Goal: Information Seeking & Learning: Compare options

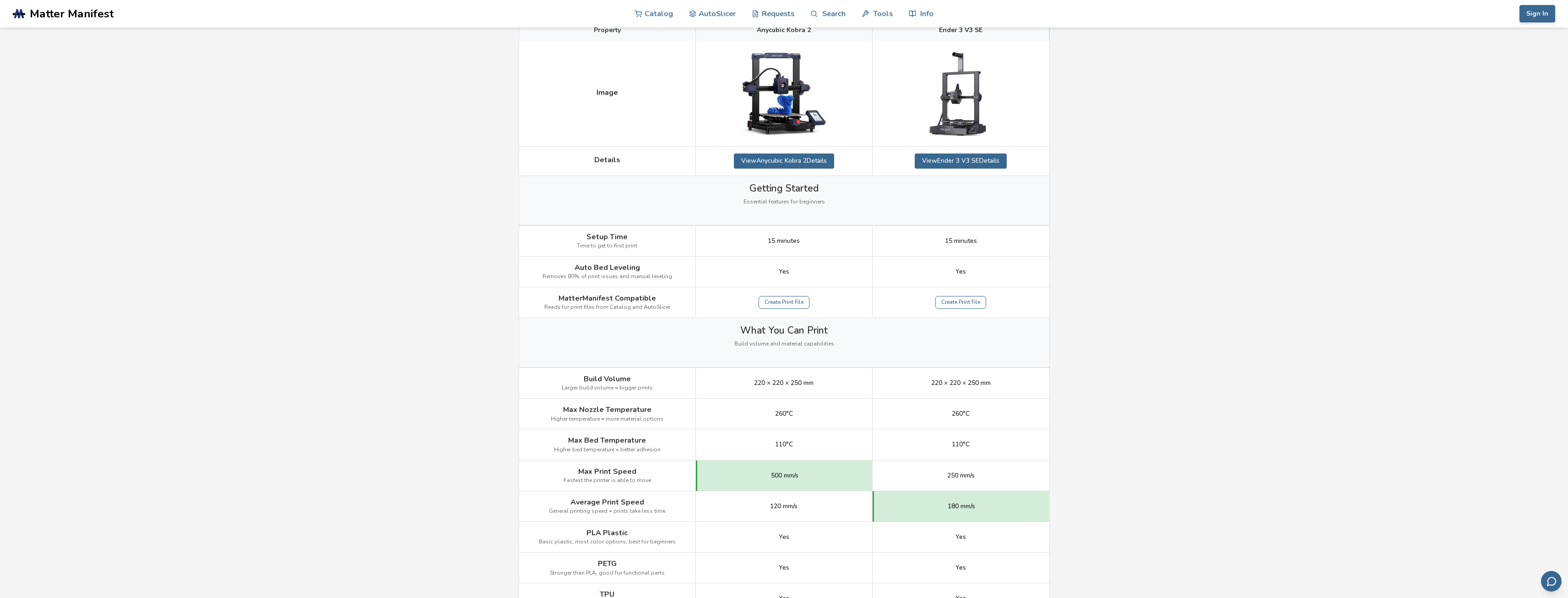
scroll to position [183, 0]
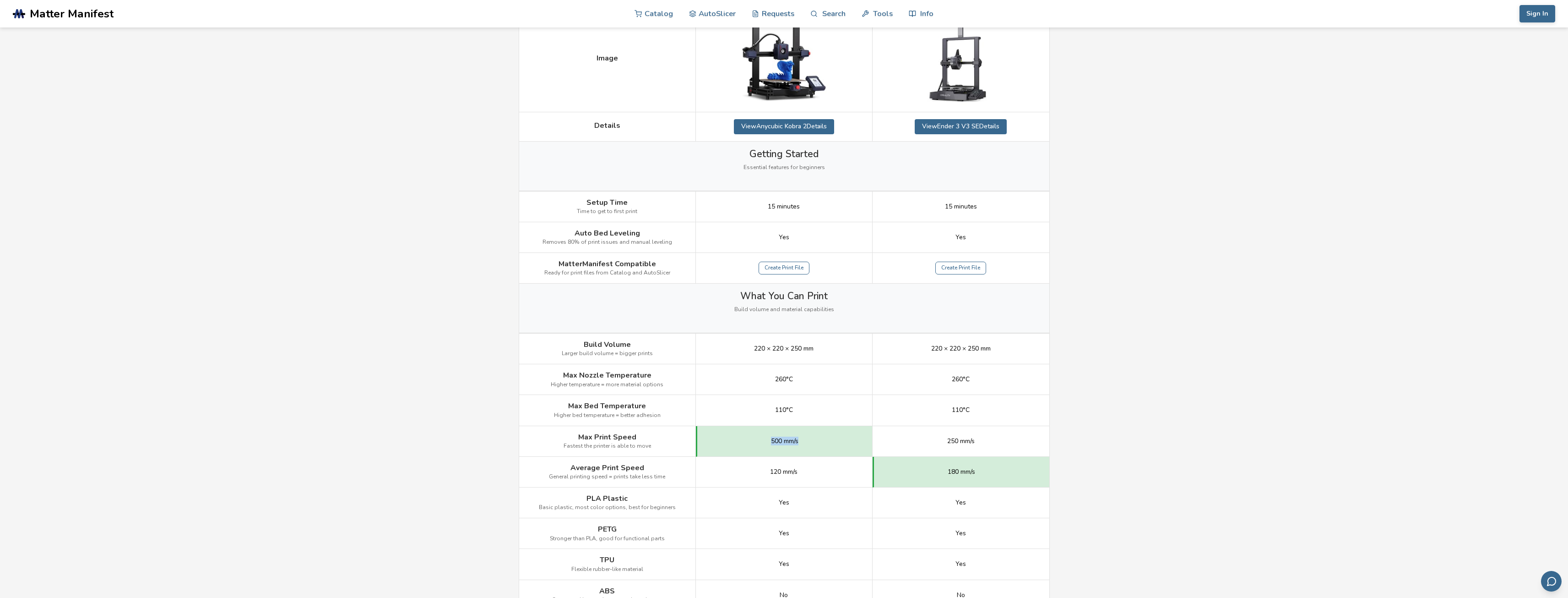
drag, startPoint x: 768, startPoint y: 435, endPoint x: 812, endPoint y: 439, distance: 44.2
click at [812, 439] on div "500 mm/s" at bounding box center [784, 441] width 177 height 30
drag, startPoint x: 805, startPoint y: 438, endPoint x: 756, endPoint y: 438, distance: 49.0
click at [756, 438] on div "500 mm/s" at bounding box center [784, 441] width 177 height 30
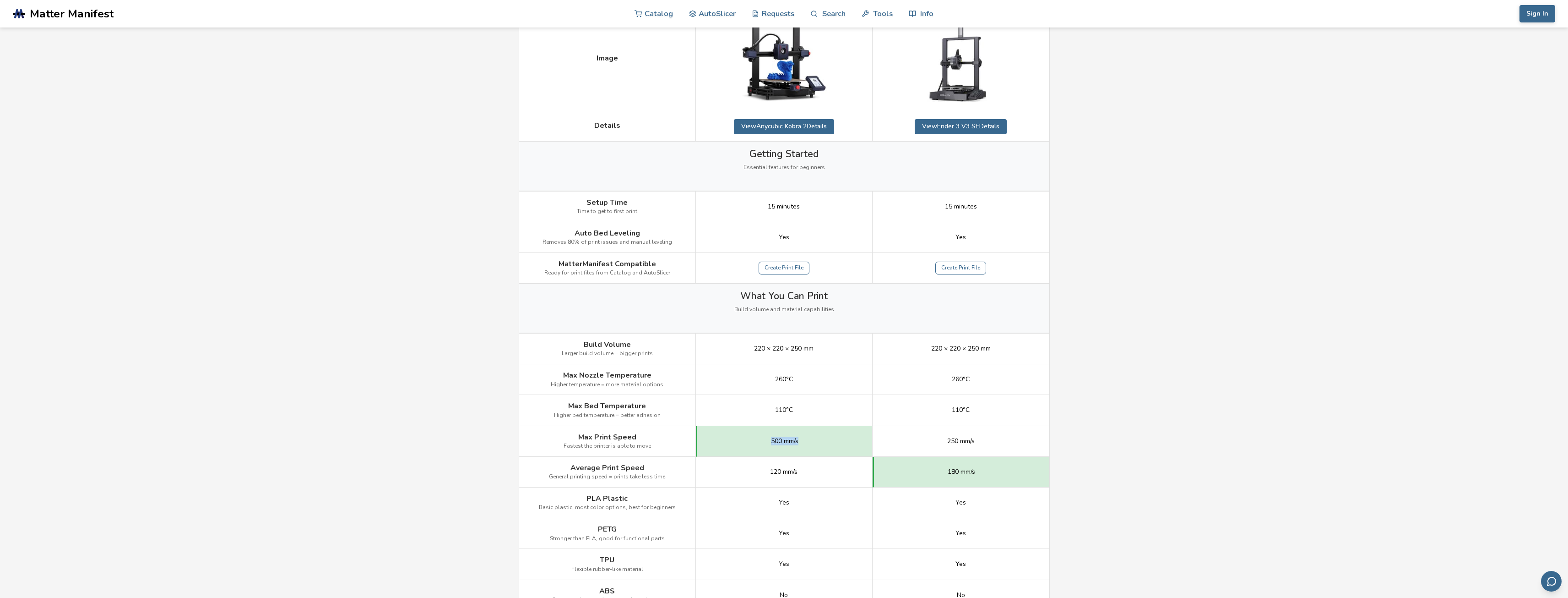
click at [771, 438] on span "500 mm/s" at bounding box center [785, 441] width 27 height 7
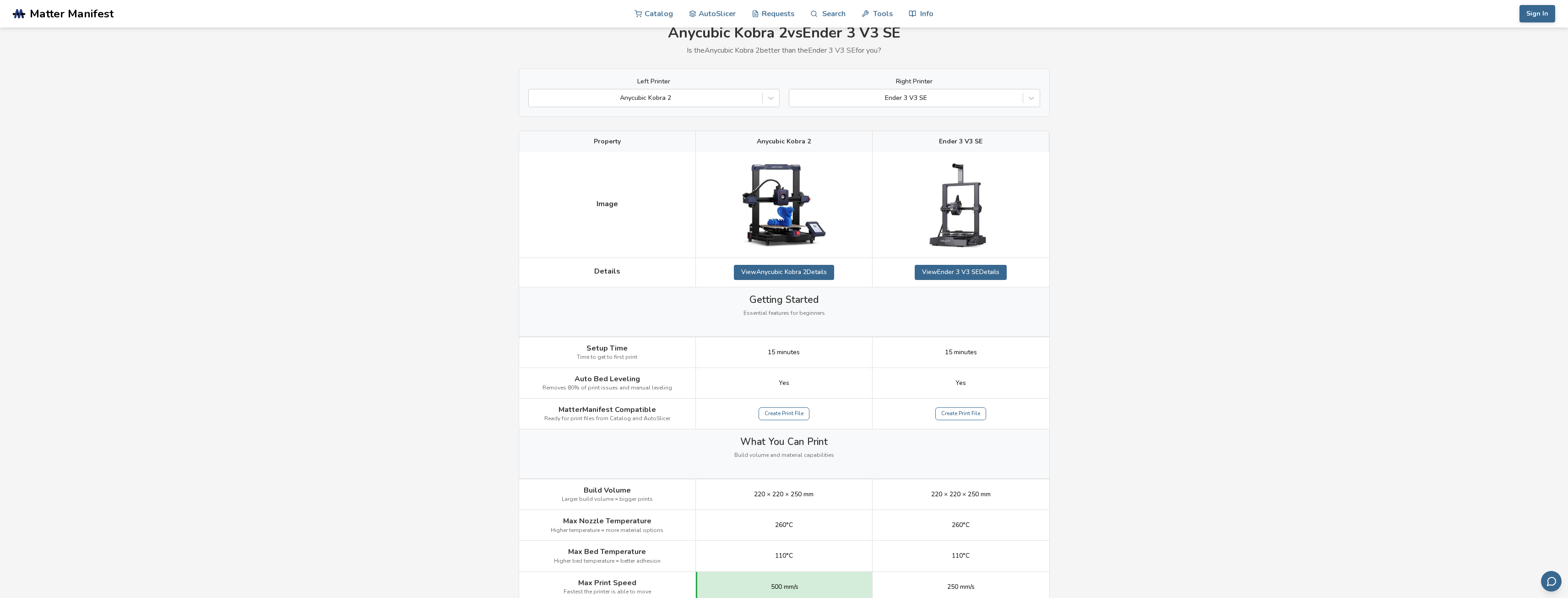
scroll to position [0, 0]
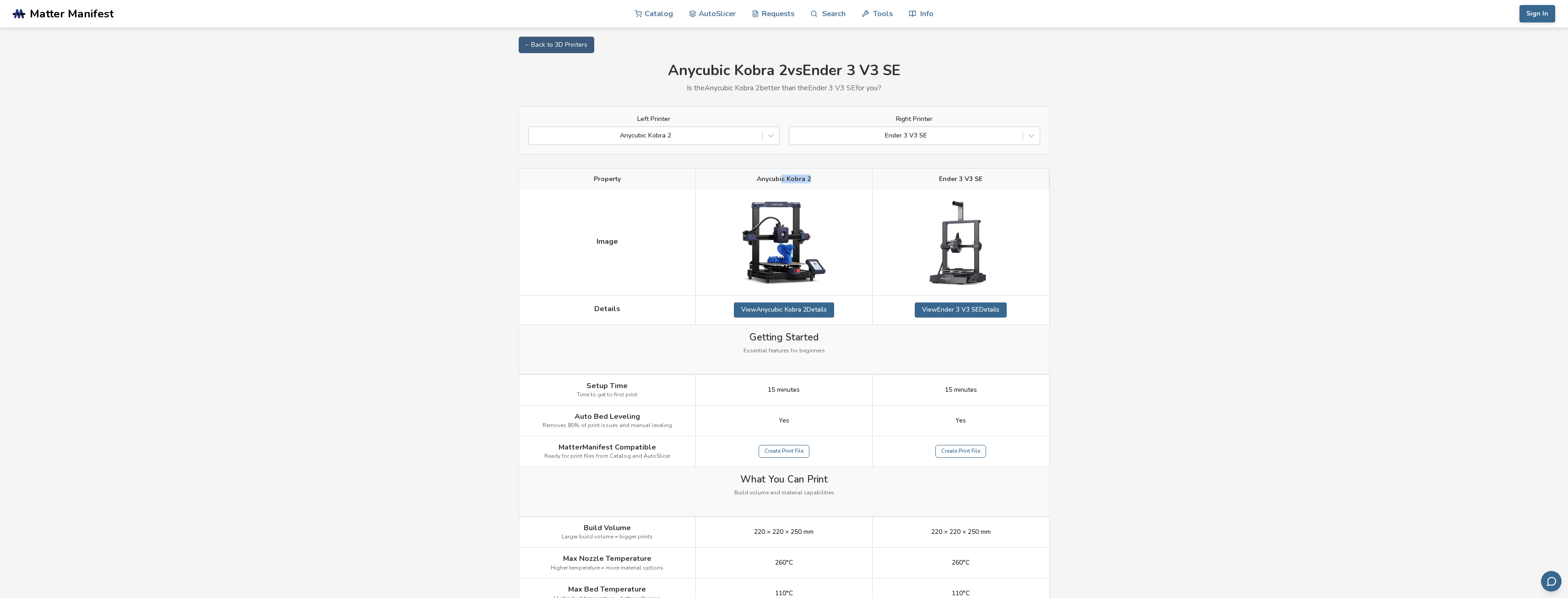
drag, startPoint x: 782, startPoint y: 177, endPoint x: 818, endPoint y: 176, distance: 36.0
click at [818, 176] on div "Anycubic Kobra 2" at bounding box center [784, 179] width 177 height 21
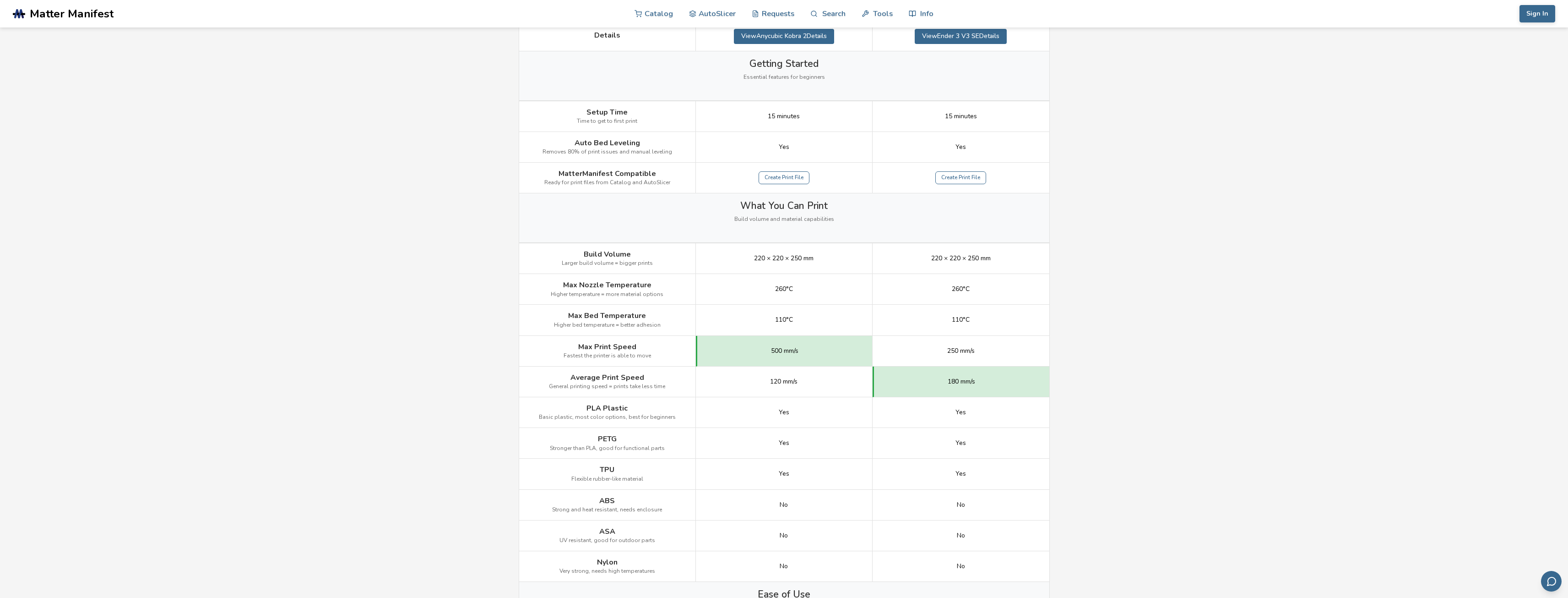
scroll to position [275, 0]
drag, startPoint x: 792, startPoint y: 351, endPoint x: 808, endPoint y: 353, distance: 16.1
click at [808, 353] on div "500 mm/s" at bounding box center [784, 350] width 177 height 30
drag, startPoint x: 752, startPoint y: 380, endPoint x: 808, endPoint y: 378, distance: 56.0
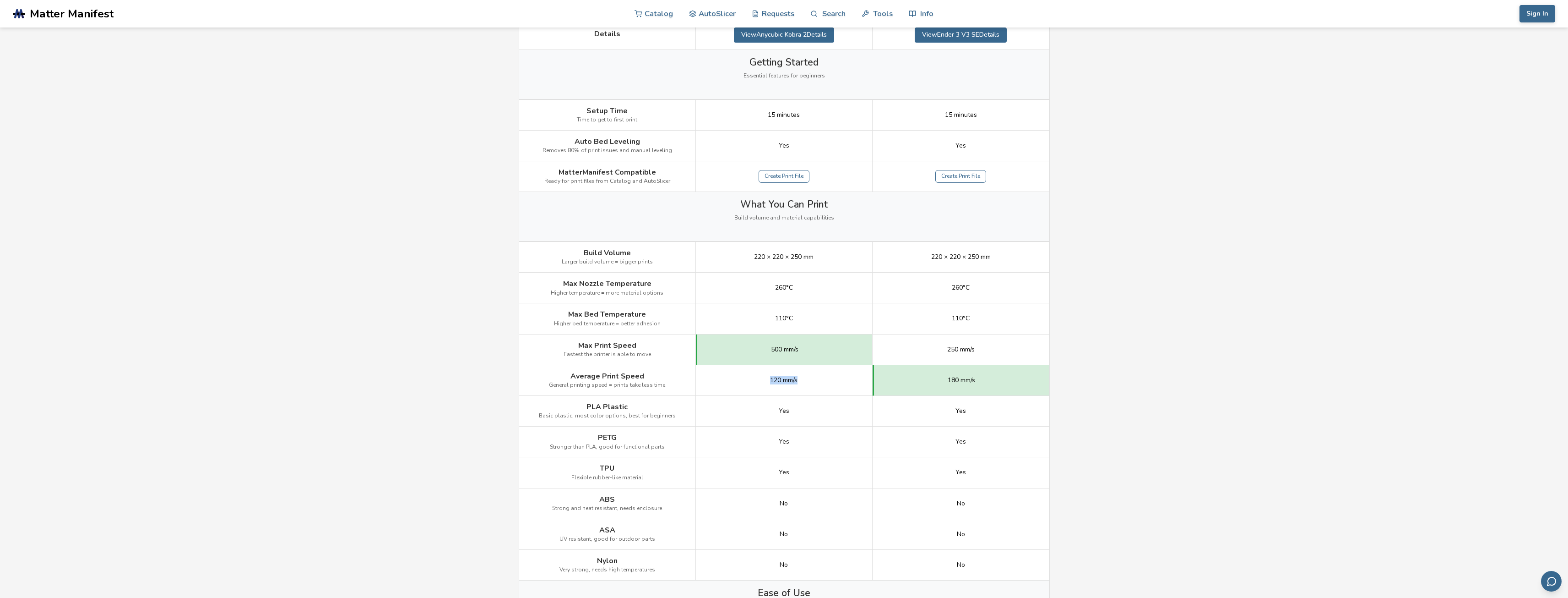
click at [808, 378] on div "120 mm/s" at bounding box center [784, 380] width 177 height 30
drag, startPoint x: 908, startPoint y: 375, endPoint x: 990, endPoint y: 374, distance: 82.0
click at [995, 374] on div "180 mm/s" at bounding box center [961, 380] width 177 height 30
click at [987, 374] on div "180 mm/s" at bounding box center [961, 380] width 177 height 30
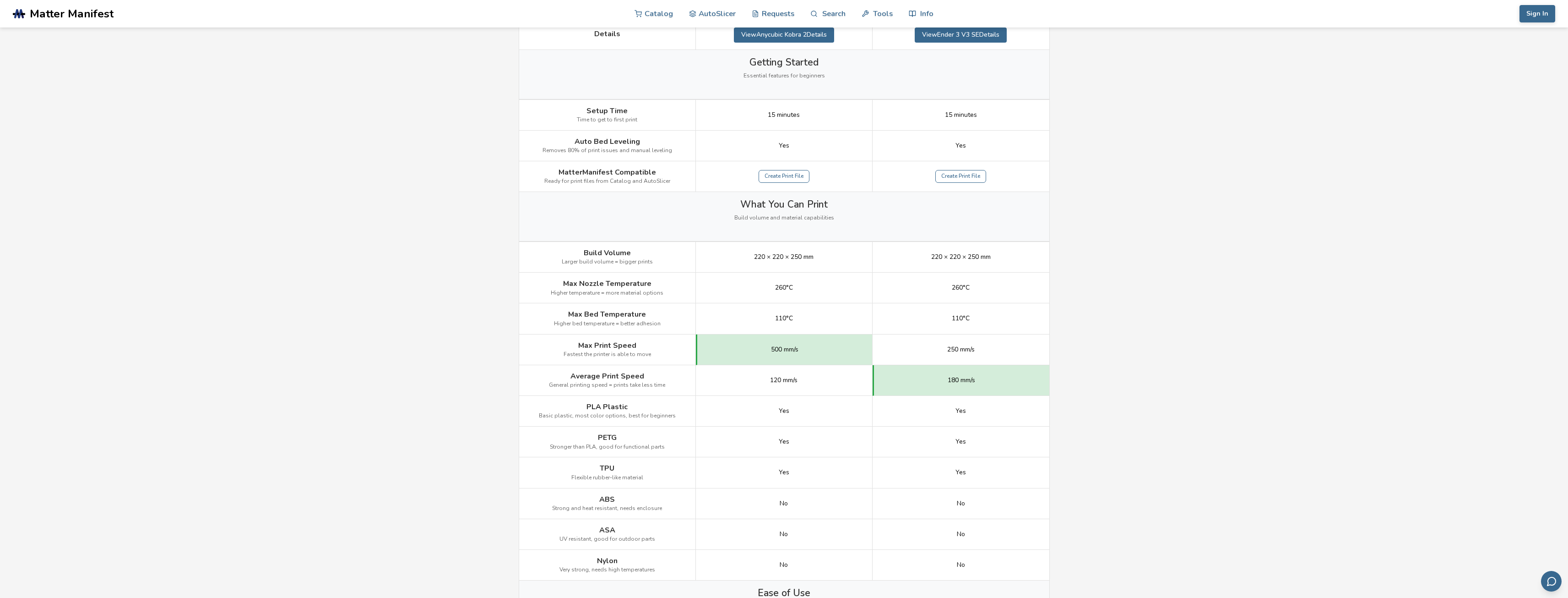
click at [922, 378] on div "180 mm/s" at bounding box center [961, 380] width 177 height 30
click at [967, 376] on div "180 mm/s" at bounding box center [961, 380] width 177 height 30
click at [967, 376] on span "180 mm/s" at bounding box center [961, 380] width 27 height 7
drag, startPoint x: 774, startPoint y: 381, endPoint x: 817, endPoint y: 379, distance: 43.0
click at [817, 380] on div "120 mm/s" at bounding box center [784, 380] width 177 height 30
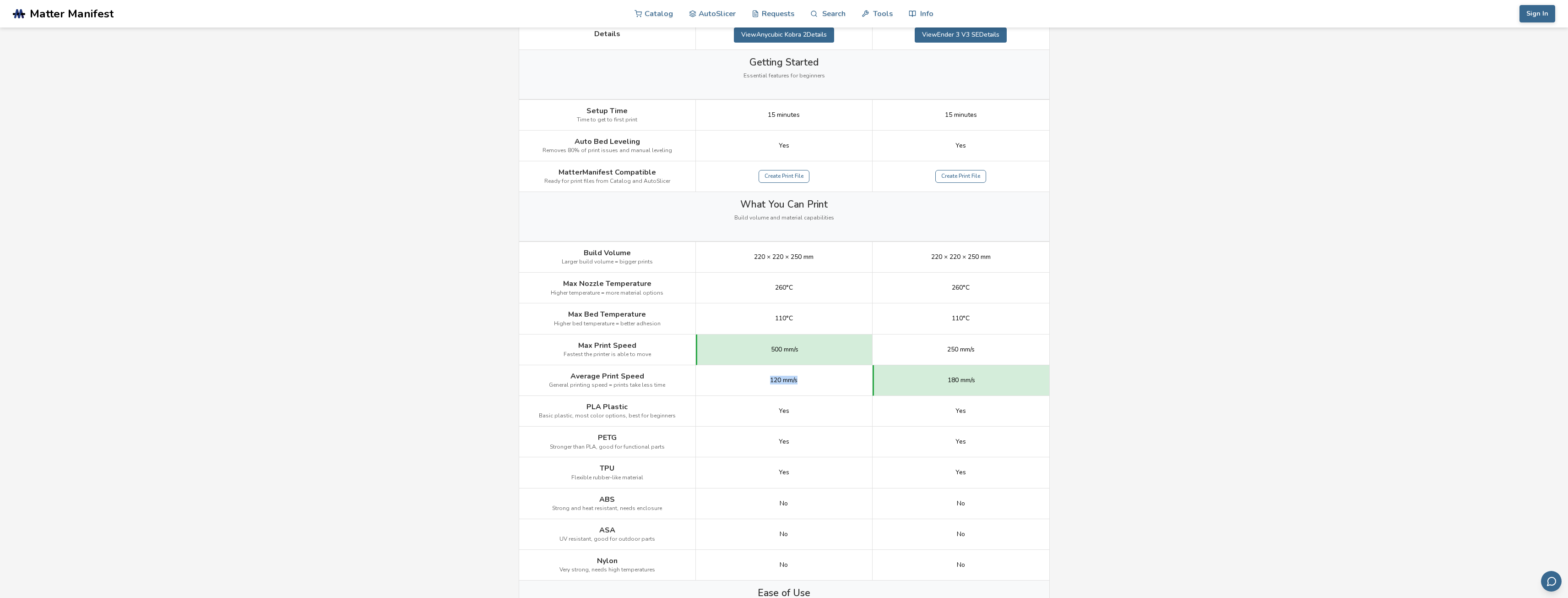
click at [817, 379] on div "120 mm/s" at bounding box center [784, 380] width 177 height 30
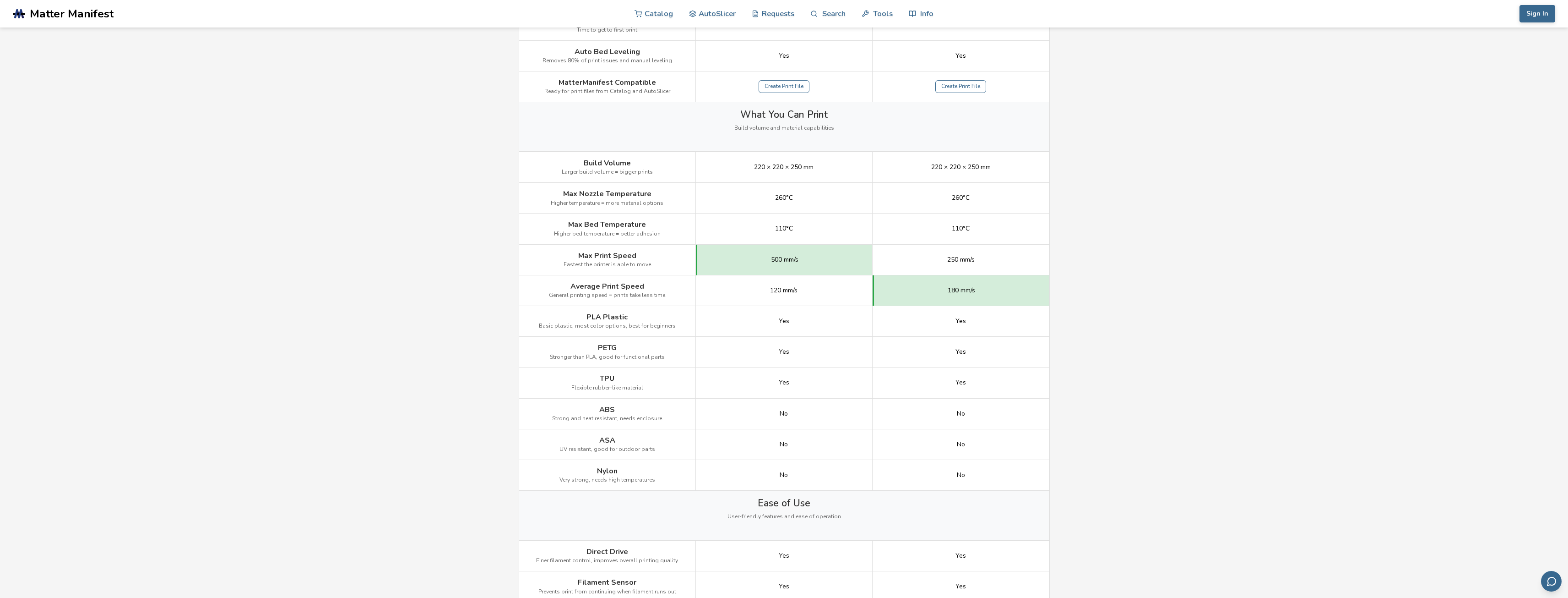
scroll to position [367, 0]
drag, startPoint x: 954, startPoint y: 365, endPoint x: 763, endPoint y: 309, distance: 199.0
click at [0, 0] on div "Image Details View Anycubic Kobra 2 Details View Ender 3 V3 SE Details Getting …" at bounding box center [0, 0] width 0 height 0
click at [769, 340] on div "Yes" at bounding box center [784, 350] width 177 height 30
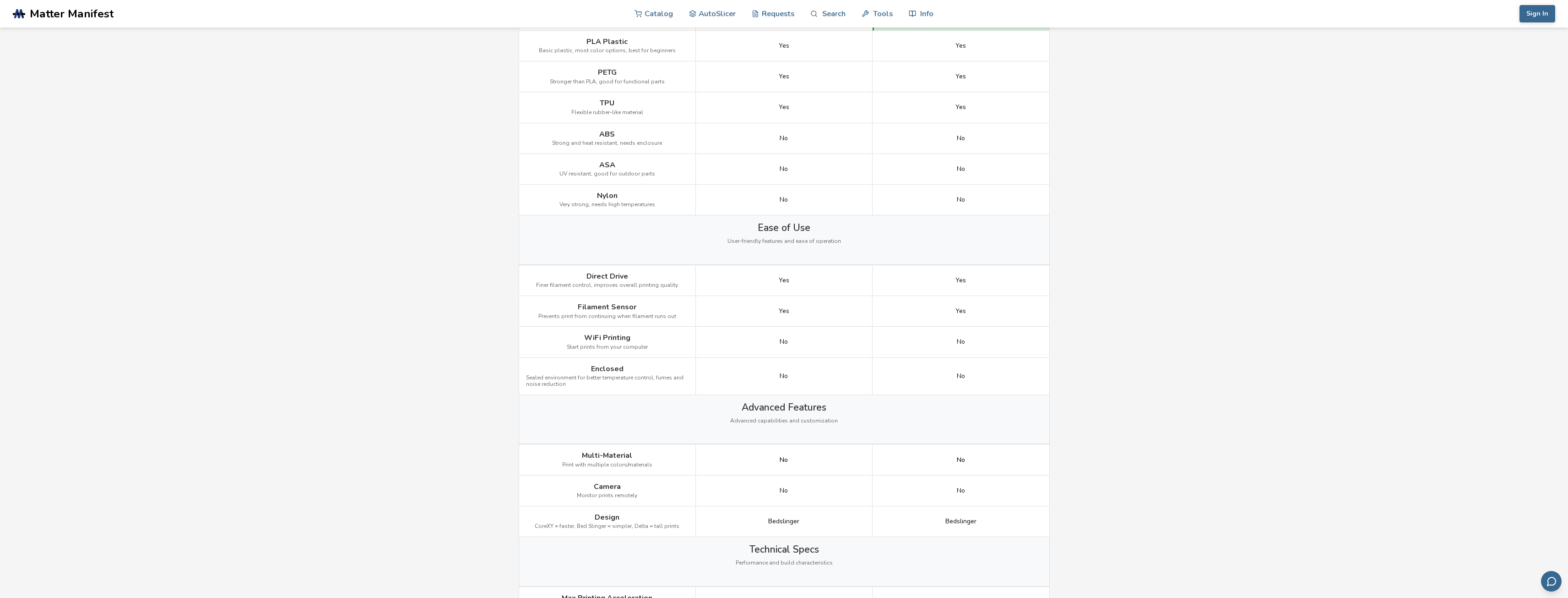
scroll to position [641, 0]
drag, startPoint x: 970, startPoint y: 368, endPoint x: 496, endPoint y: 287, distance: 480.9
click at [497, 287] on main "← Back to 3D Printers Anycubic Kobra 2 vs Ender 3 V3 SE Is the Anycubic Kobra 2…" at bounding box center [784, 333] width 1568 height 1949
click at [495, 287] on main "← Back to 3D Printers Anycubic Kobra 2 vs Ender 3 V3 SE Is the Anycubic Kobra 2…" at bounding box center [784, 333] width 1568 height 1949
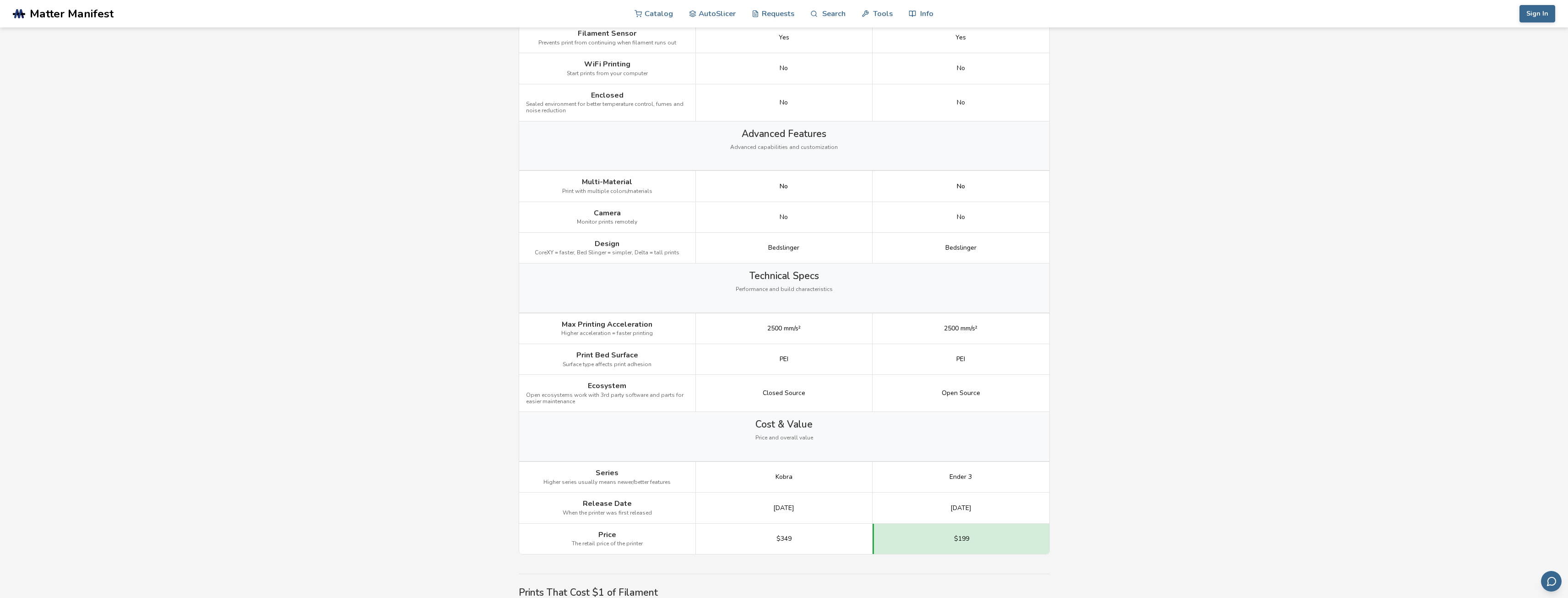
scroll to position [916, 0]
drag, startPoint x: 570, startPoint y: 175, endPoint x: 964, endPoint y: 243, distance: 399.8
click at [0, 0] on div "Image Details View Anycubic Kobra 2 Details View Ender 3 V3 SE Details Getting …" at bounding box center [0, 0] width 0 height 0
click at [964, 243] on span "Bedslinger" at bounding box center [961, 245] width 31 height 7
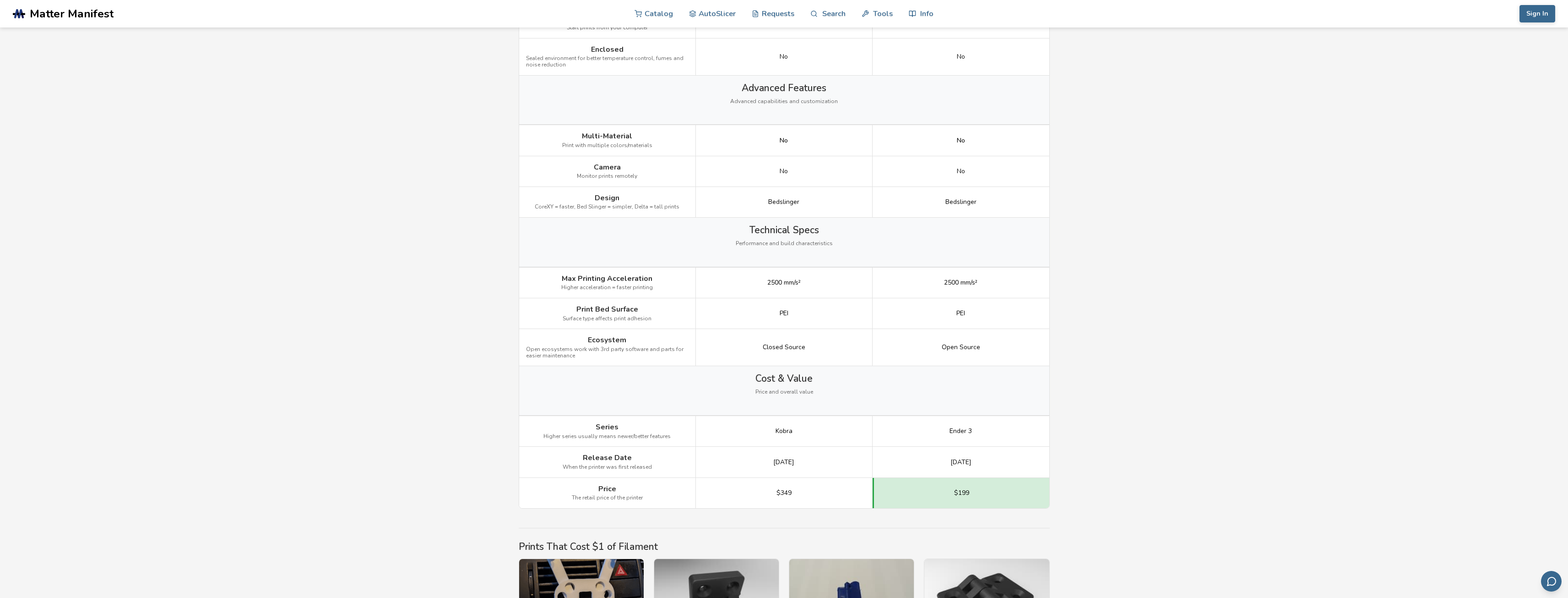
scroll to position [962, 0]
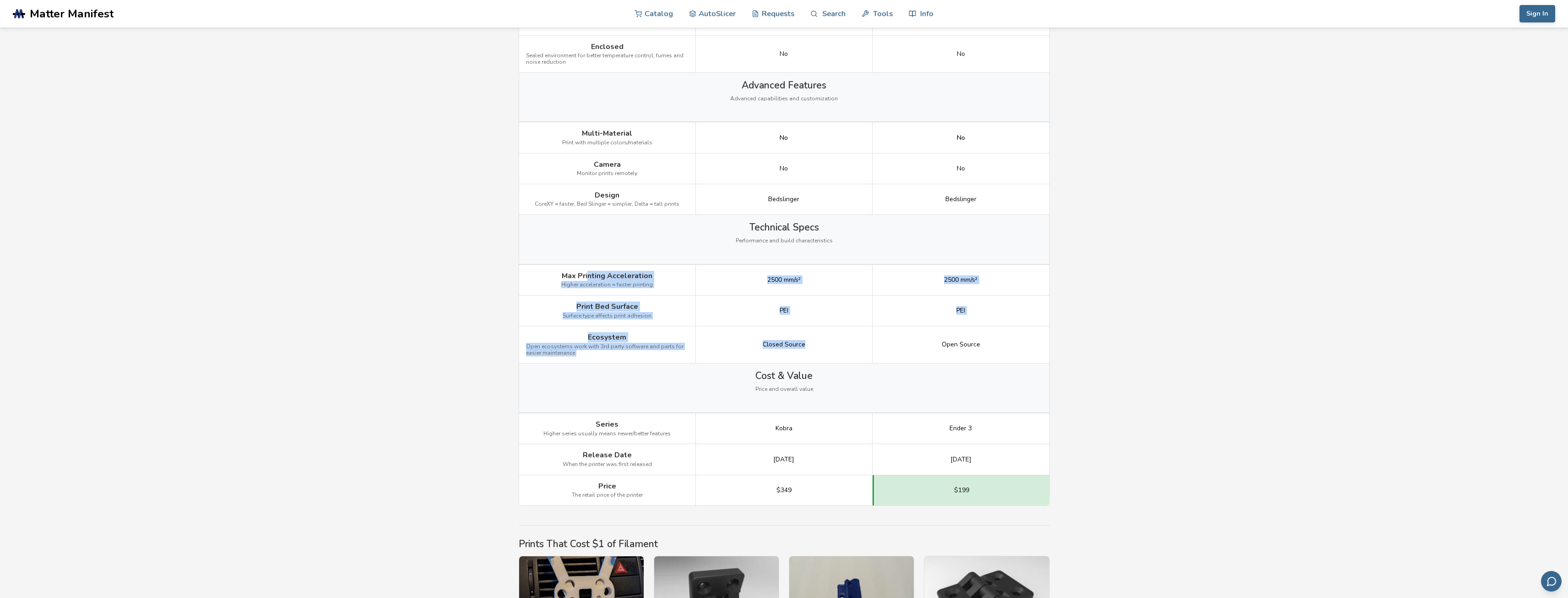
drag, startPoint x: 651, startPoint y: 278, endPoint x: 817, endPoint y: 336, distance: 175.8
click at [0, 0] on div "Image Details View Anycubic Kobra 2 Details View Ender 3 V3 SE Details Getting …" at bounding box center [0, 0] width 0 height 0
click at [817, 336] on div "Closed Source" at bounding box center [784, 345] width 177 height 37
drag, startPoint x: 595, startPoint y: 338, endPoint x: 846, endPoint y: 345, distance: 251.1
click at [0, 0] on div "Ecosystem Open ecosystems work with 3rd party software and parts for easier mai…" at bounding box center [0, 0] width 0 height 0
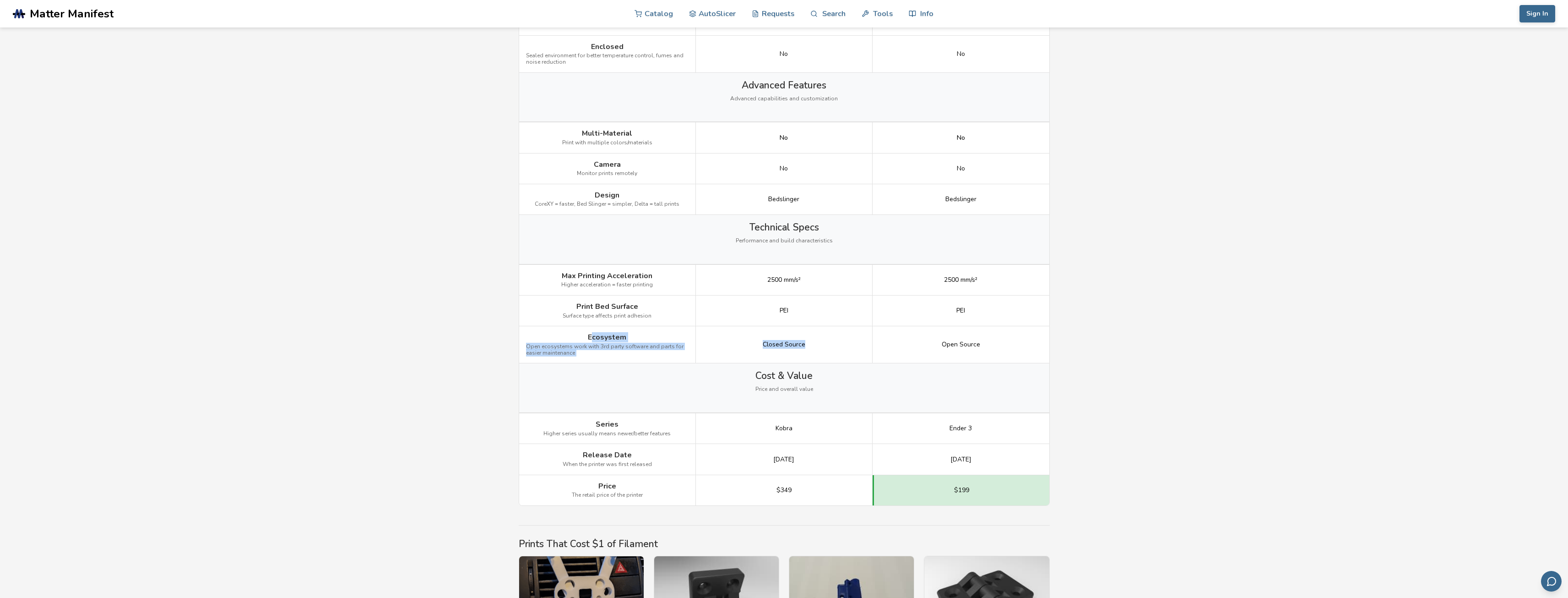
click at [846, 345] on div "Closed Source" at bounding box center [784, 345] width 177 height 37
drag, startPoint x: 955, startPoint y: 348, endPoint x: 1000, endPoint y: 354, distance: 45.4
click at [1000, 354] on div "Open Source" at bounding box center [961, 345] width 177 height 37
drag, startPoint x: 992, startPoint y: 339, endPoint x: 906, endPoint y: 337, distance: 86.0
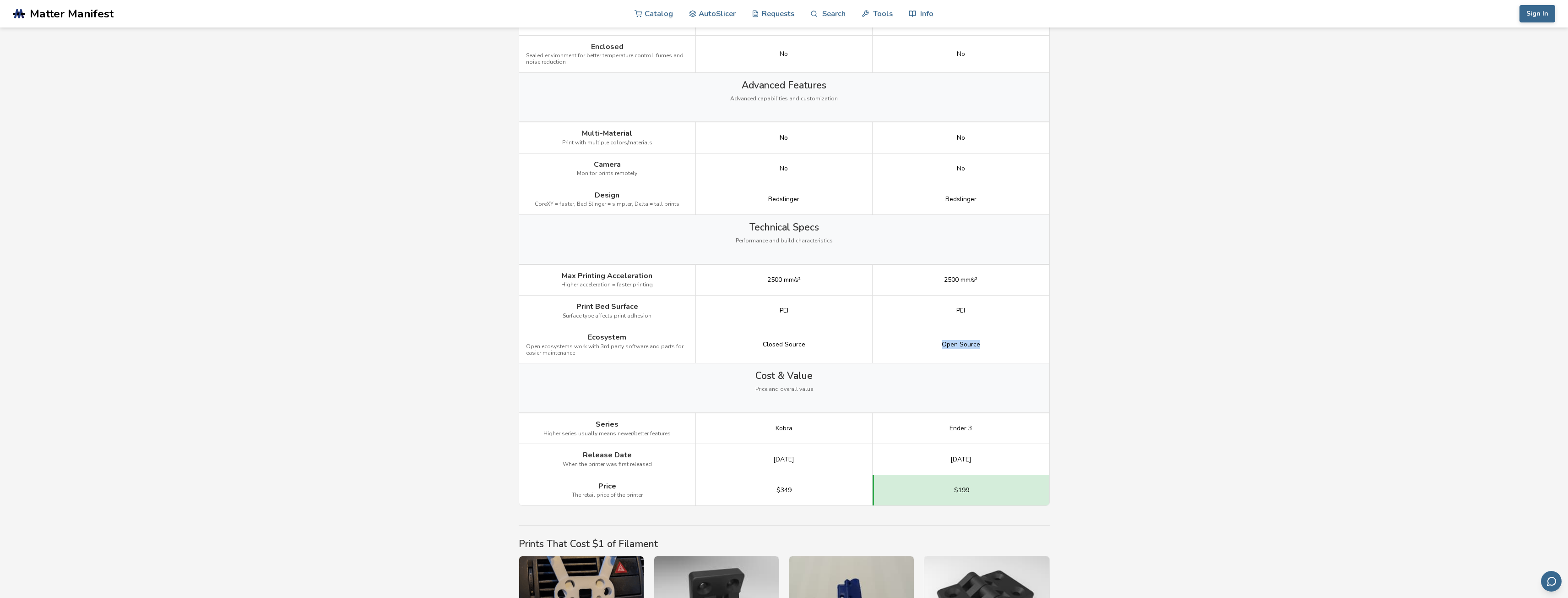
click at [906, 337] on div "Open Source" at bounding box center [961, 345] width 177 height 37
click at [912, 339] on div "Open Source" at bounding box center [961, 345] width 177 height 37
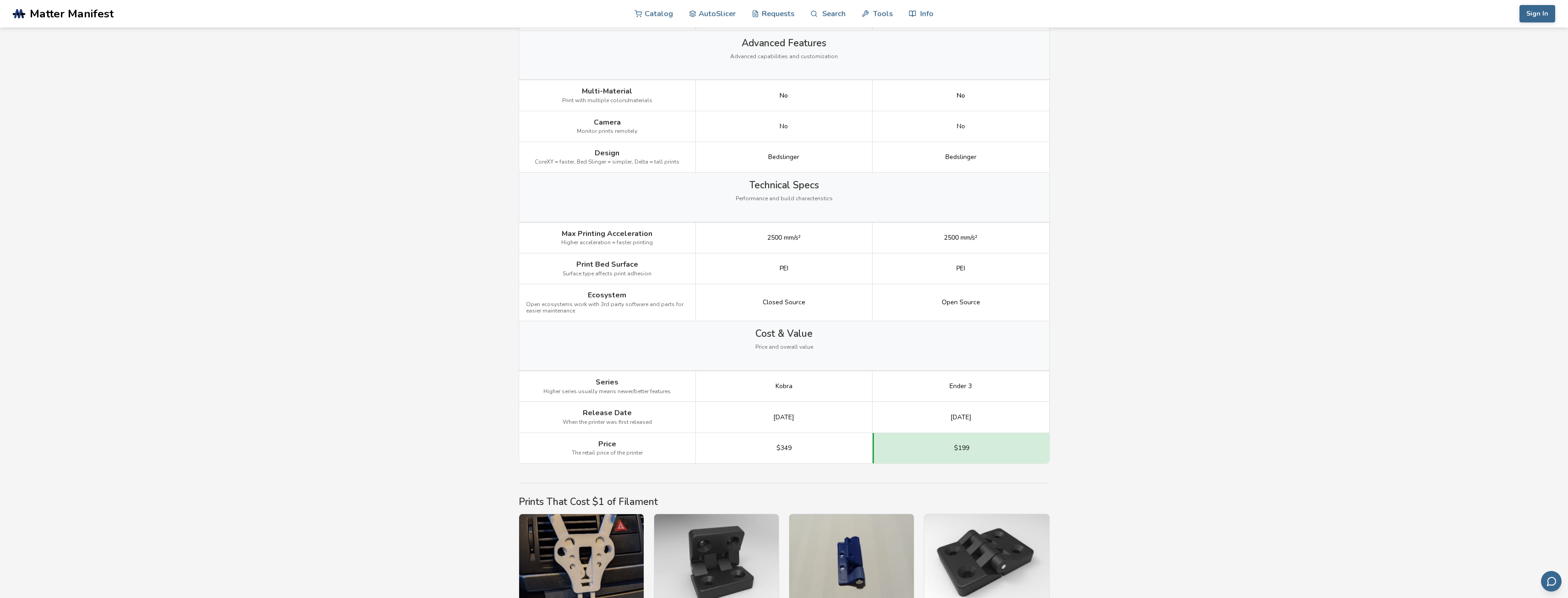
scroll to position [1008, 0]
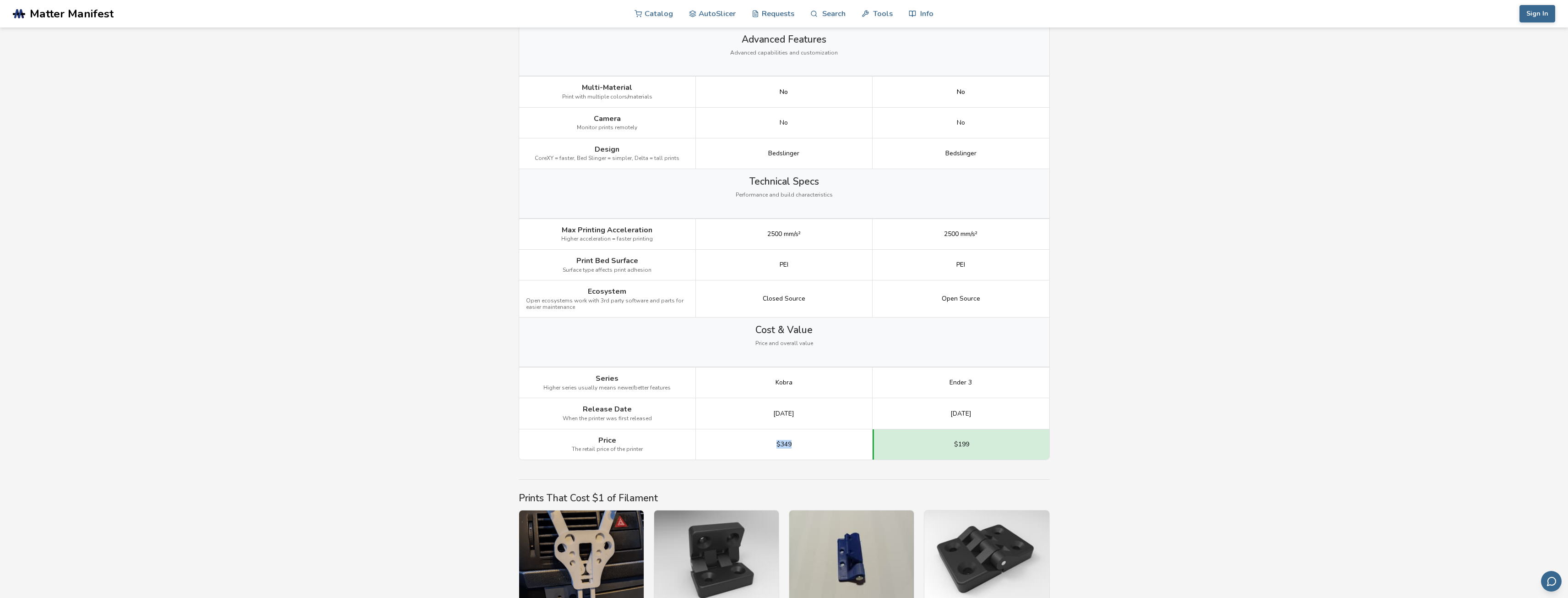
drag, startPoint x: 795, startPoint y: 435, endPoint x: 832, endPoint y: 424, distance: 38.6
click at [760, 433] on div "$349" at bounding box center [784, 445] width 177 height 30
click at [835, 424] on div "[DATE]" at bounding box center [784, 413] width 177 height 30
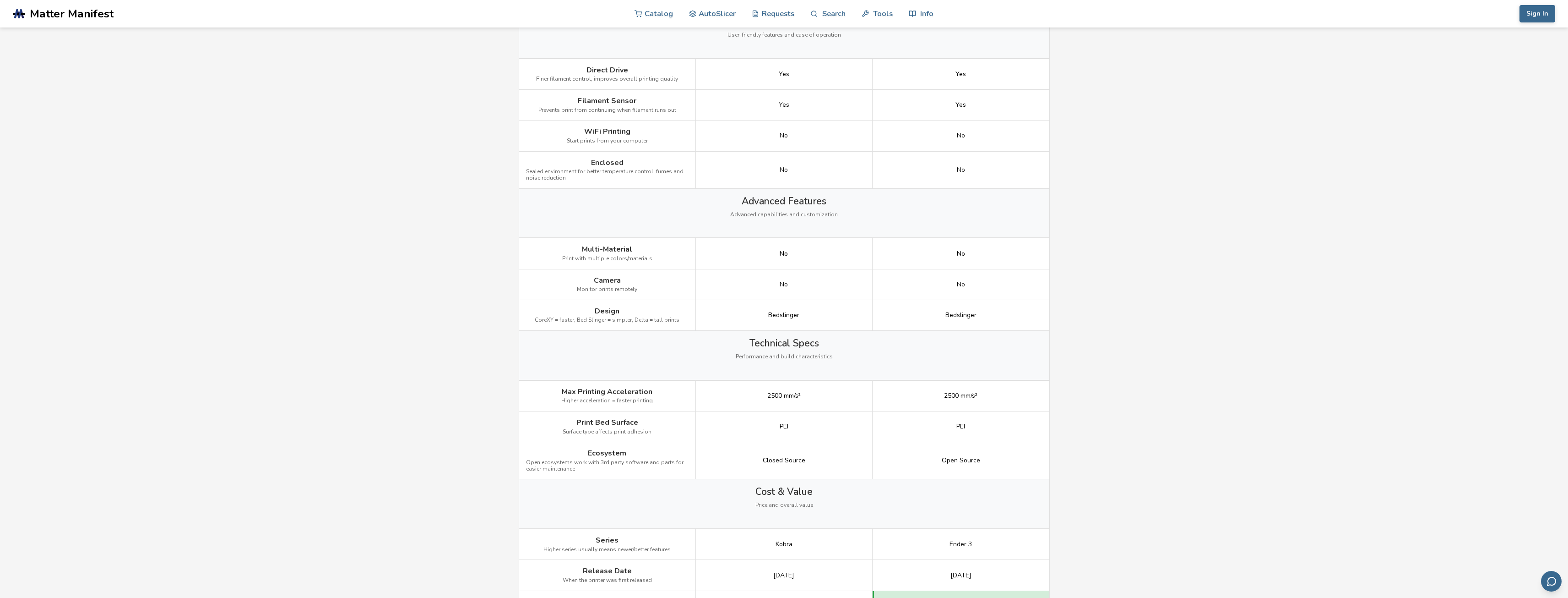
scroll to position [825, 0]
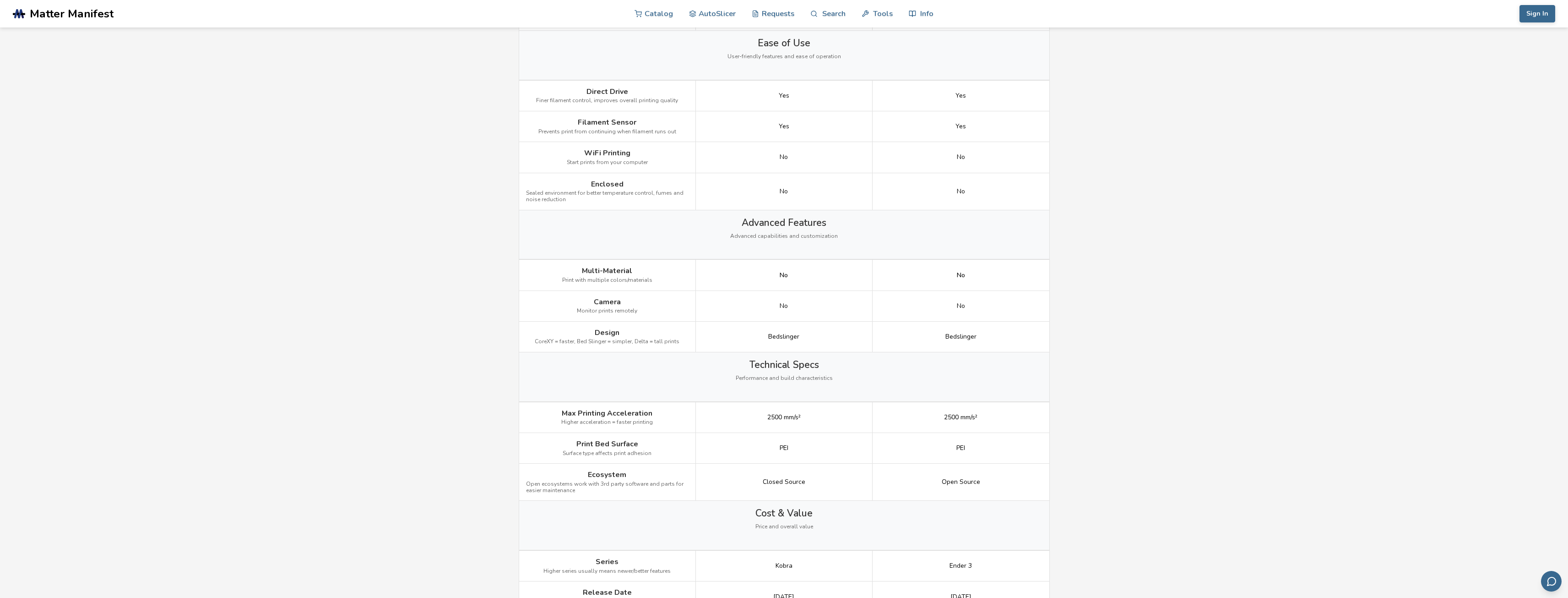
drag, startPoint x: 360, startPoint y: 281, endPoint x: 335, endPoint y: 268, distance: 28.2
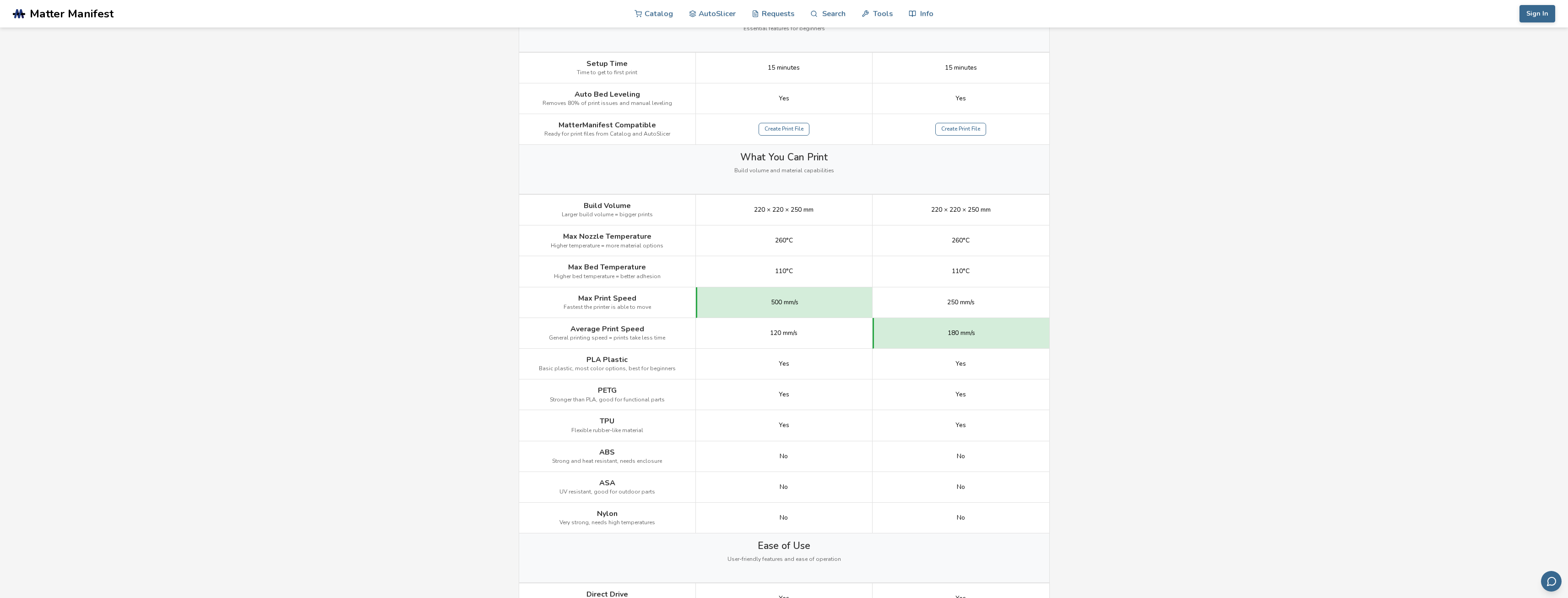
scroll to position [320, 0]
drag, startPoint x: 965, startPoint y: 217, endPoint x: 1057, endPoint y: 225, distance: 92.3
